Goal: Communication & Community: Answer question/provide support

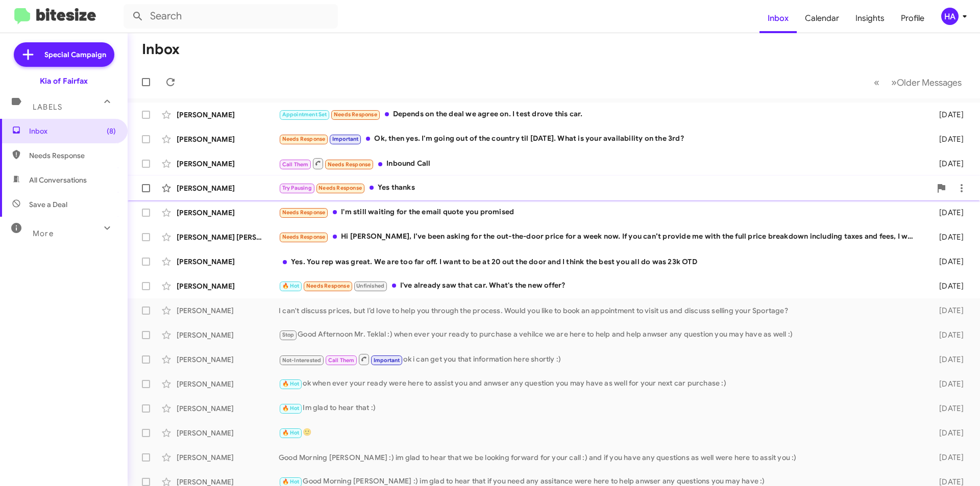
click at [423, 182] on div "Try Pausing Needs Response Yes thanks" at bounding box center [605, 188] width 652 height 12
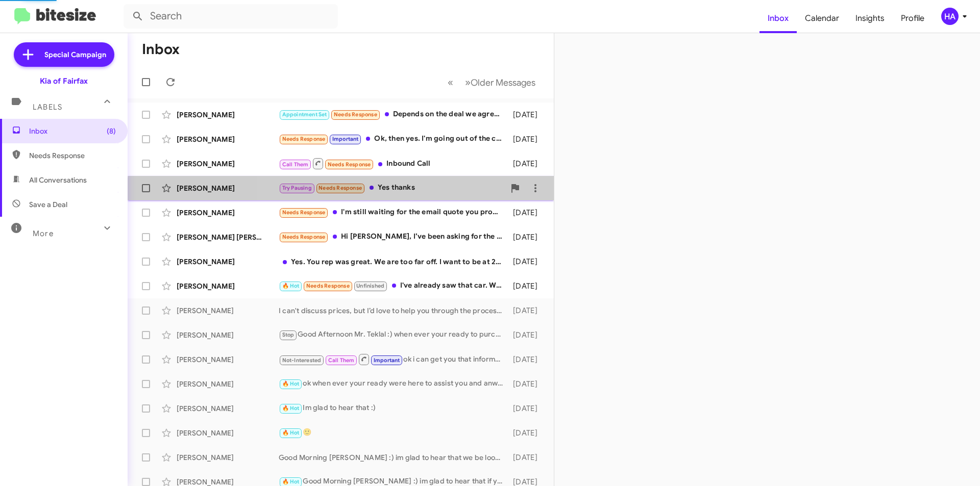
click at [441, 195] on div "[PERSON_NAME] Try Pausing Needs Response Yes thanks [DATE]" at bounding box center [341, 188] width 410 height 20
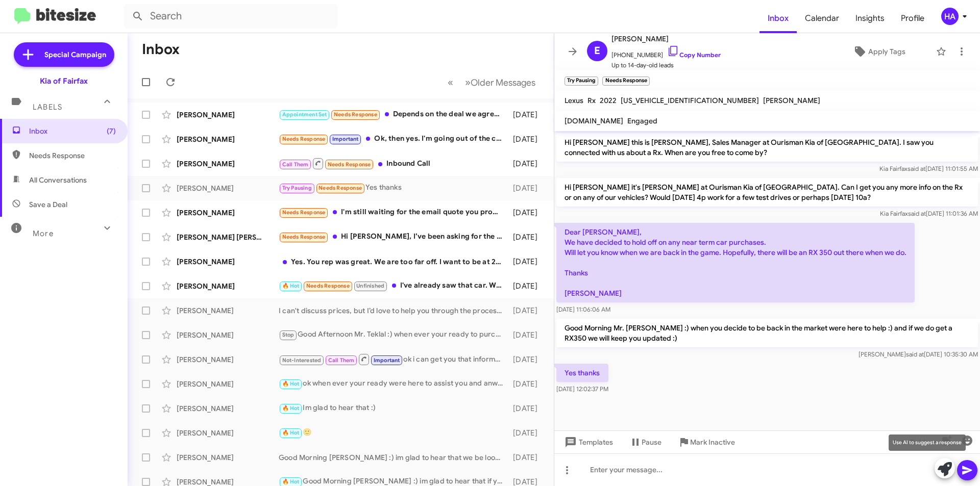
click at [947, 467] on icon at bounding box center [944, 469] width 14 height 14
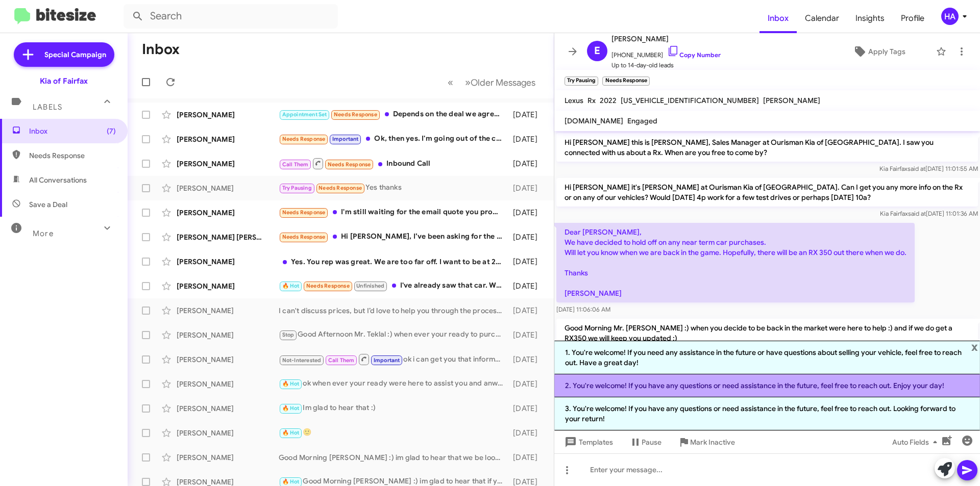
click at [898, 389] on li "2. You're welcome! If you have any questions or need assistance in the future, …" at bounding box center [767, 386] width 426 height 23
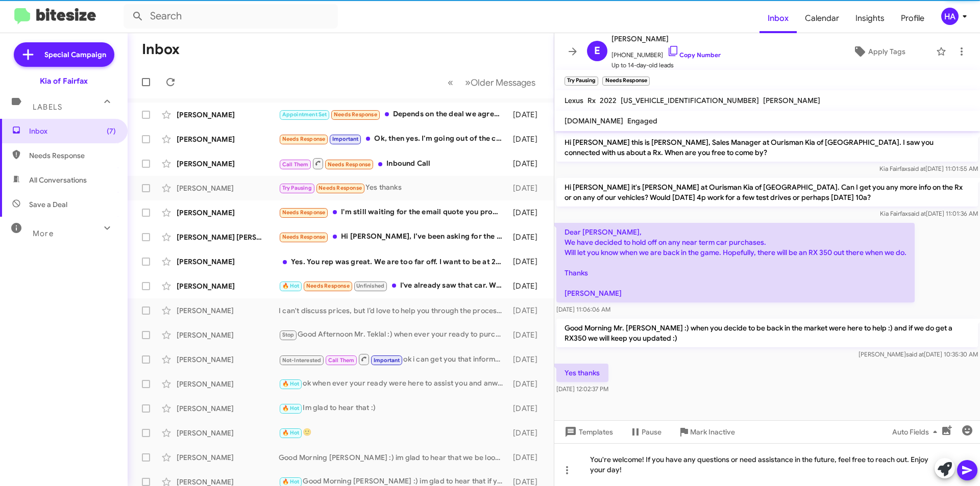
click at [971, 470] on icon at bounding box center [967, 470] width 10 height 9
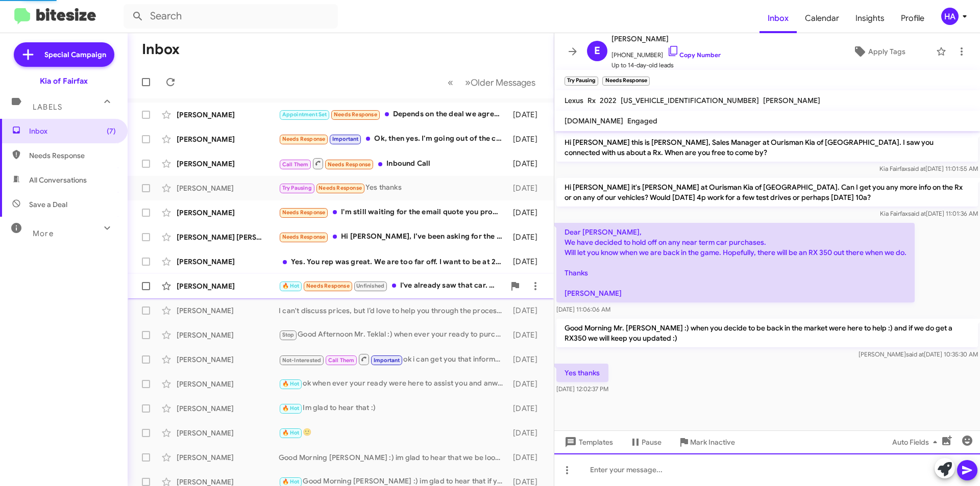
scroll to position [16, 0]
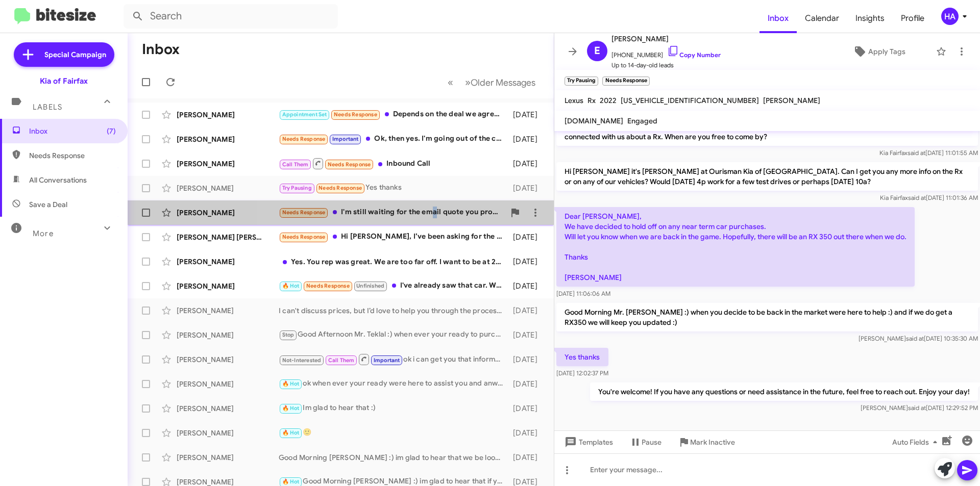
click at [431, 210] on div "Needs Response I'm still waiting for the email quote you promised" at bounding box center [392, 213] width 226 height 12
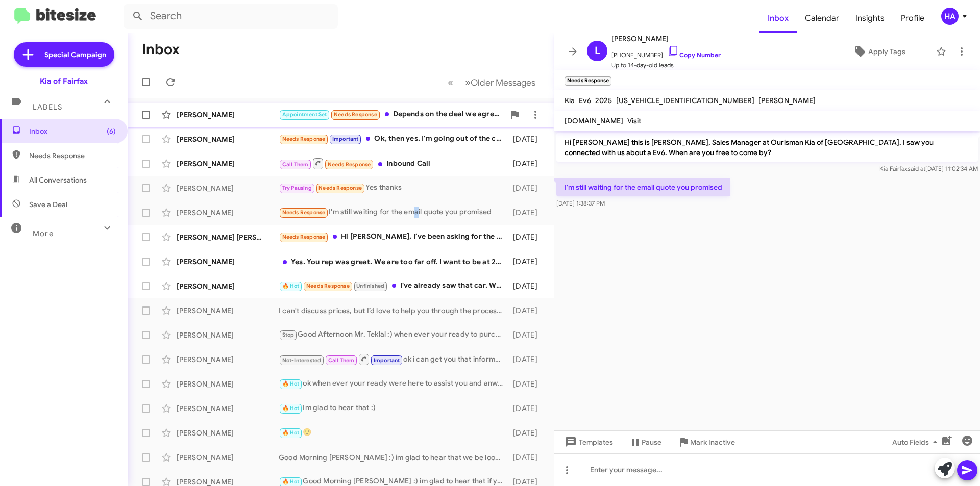
click at [449, 115] on div "Appointment Set Needs Response Depends on the deal we agree on. I test drove th…" at bounding box center [392, 115] width 226 height 12
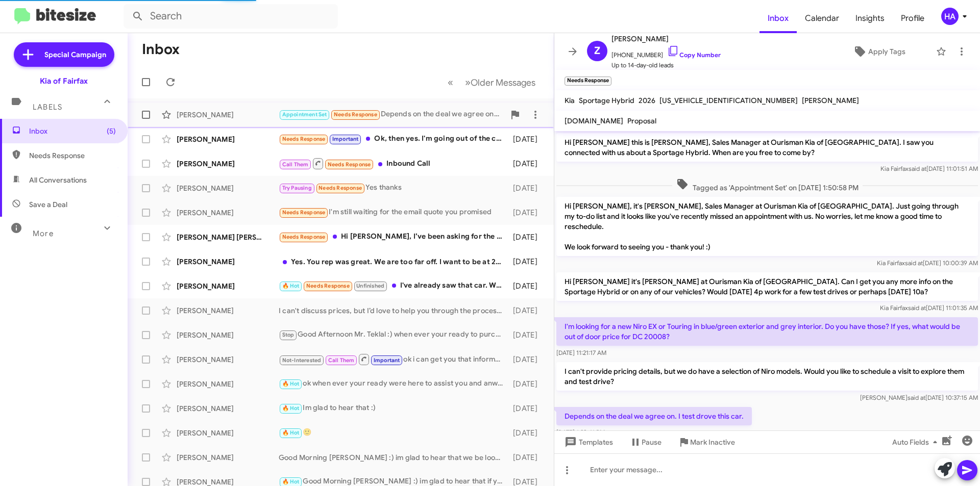
scroll to position [17, 0]
